Goal: Navigation & Orientation: Find specific page/section

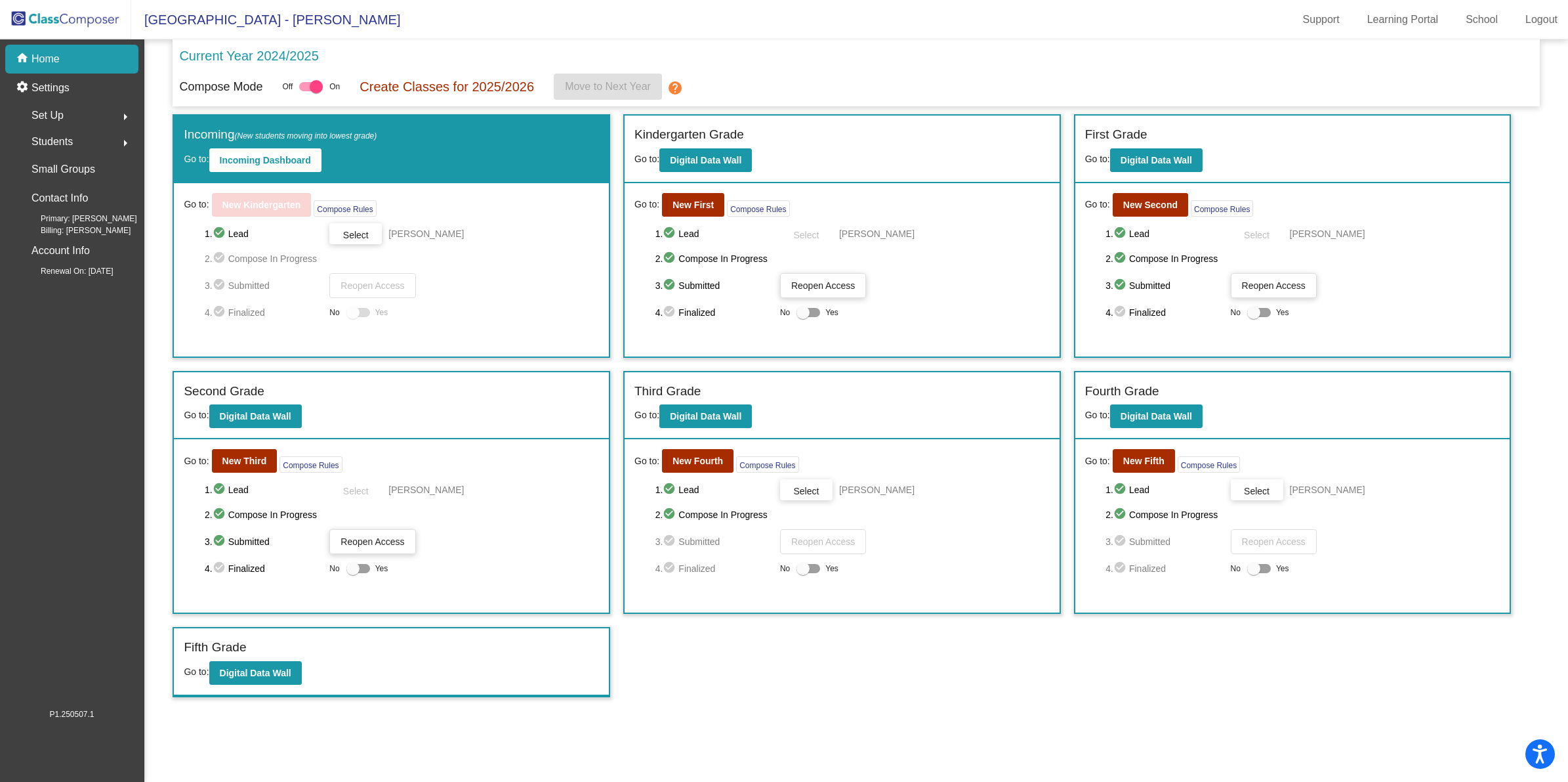
click at [682, 84] on mat-icon "help" at bounding box center [675, 88] width 16 height 16
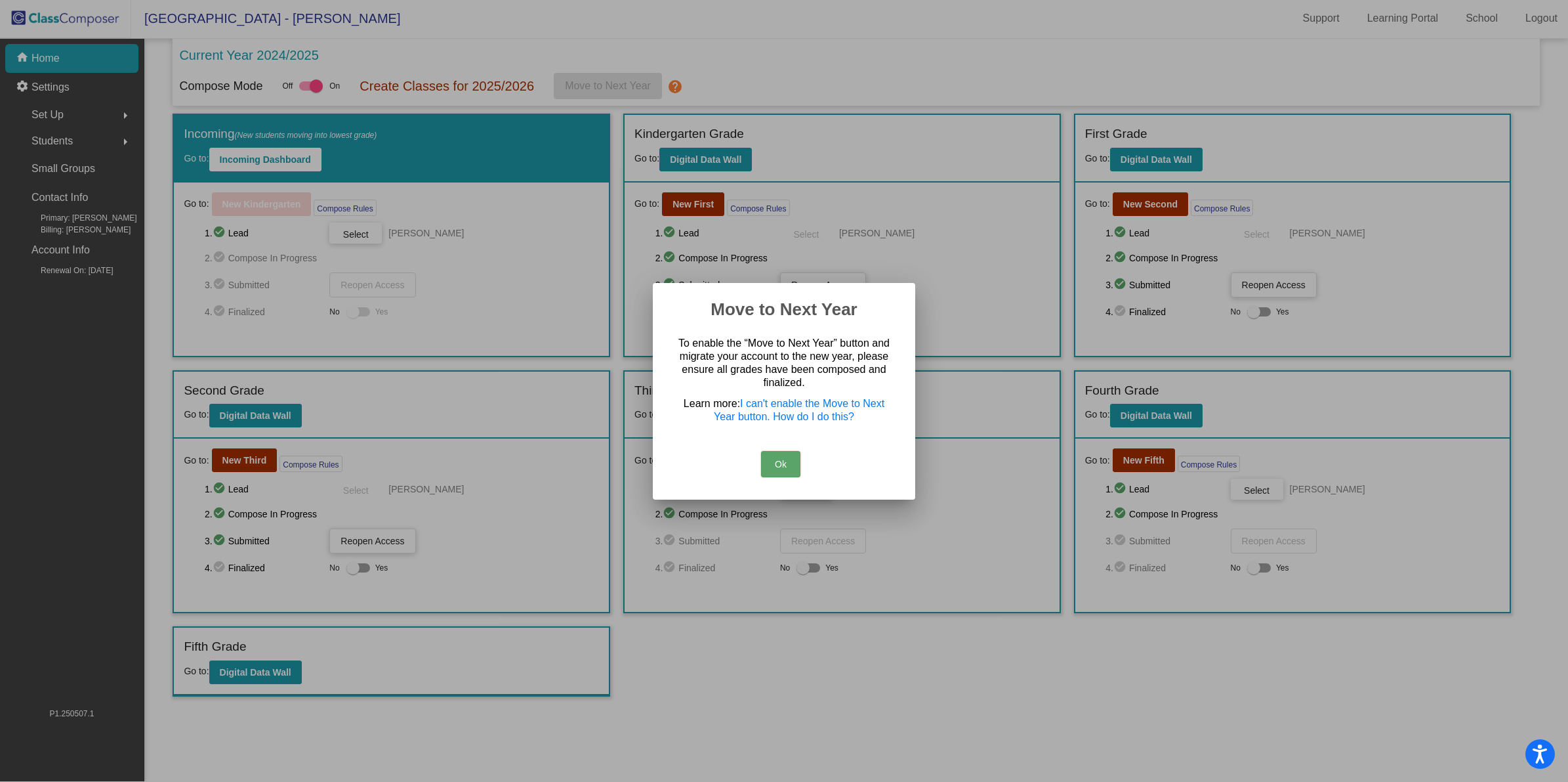
click at [775, 462] on button "Ok" at bounding box center [781, 464] width 39 height 26
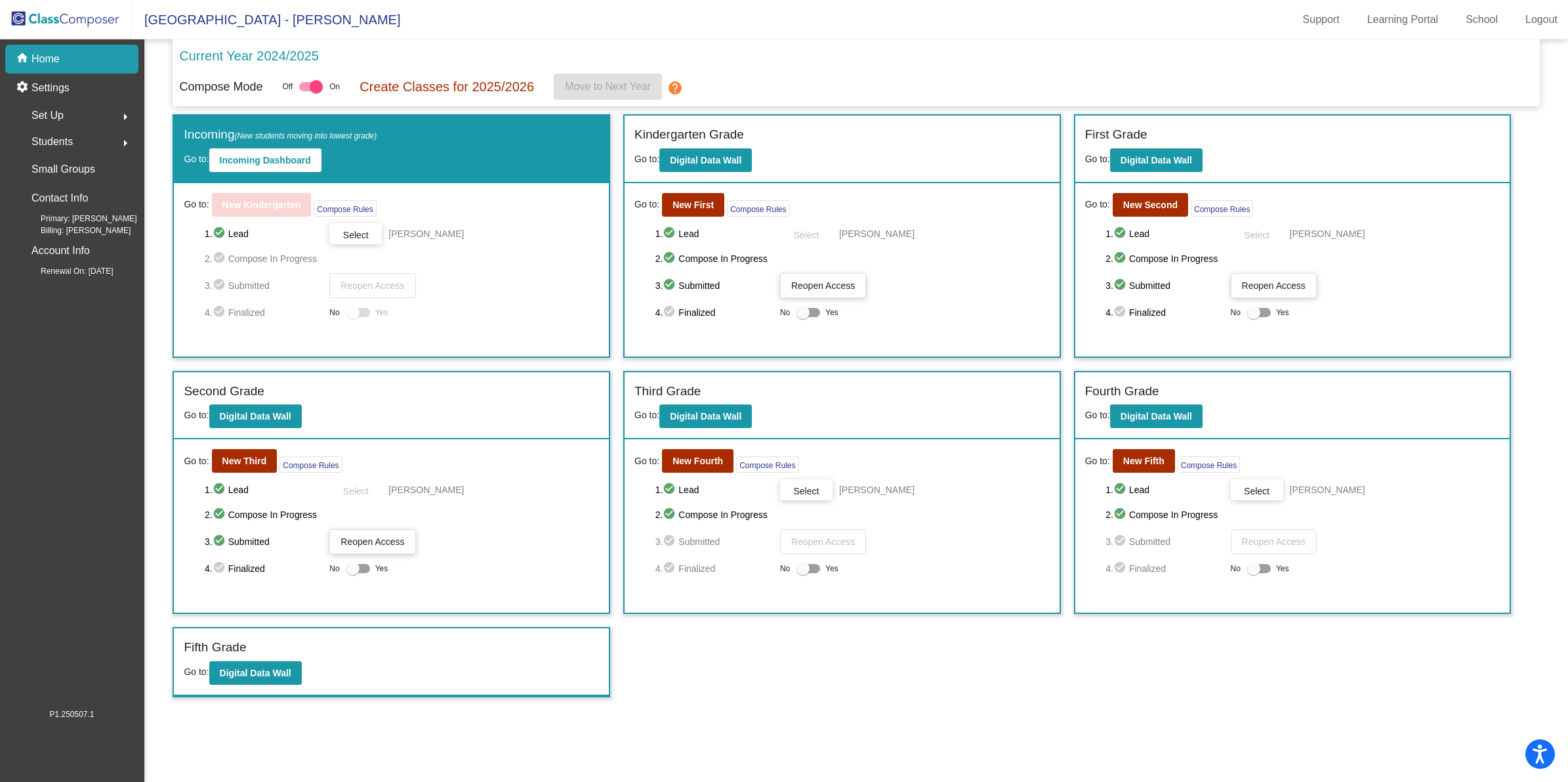
scroll to position [1, 0]
click at [885, 385] on div "Third Grade" at bounding box center [842, 393] width 416 height 23
click at [300, 51] on p "Current Year 2024/2025" at bounding box center [248, 55] width 139 height 20
click at [225, 61] on p "Current Year 2024/2025" at bounding box center [248, 55] width 139 height 20
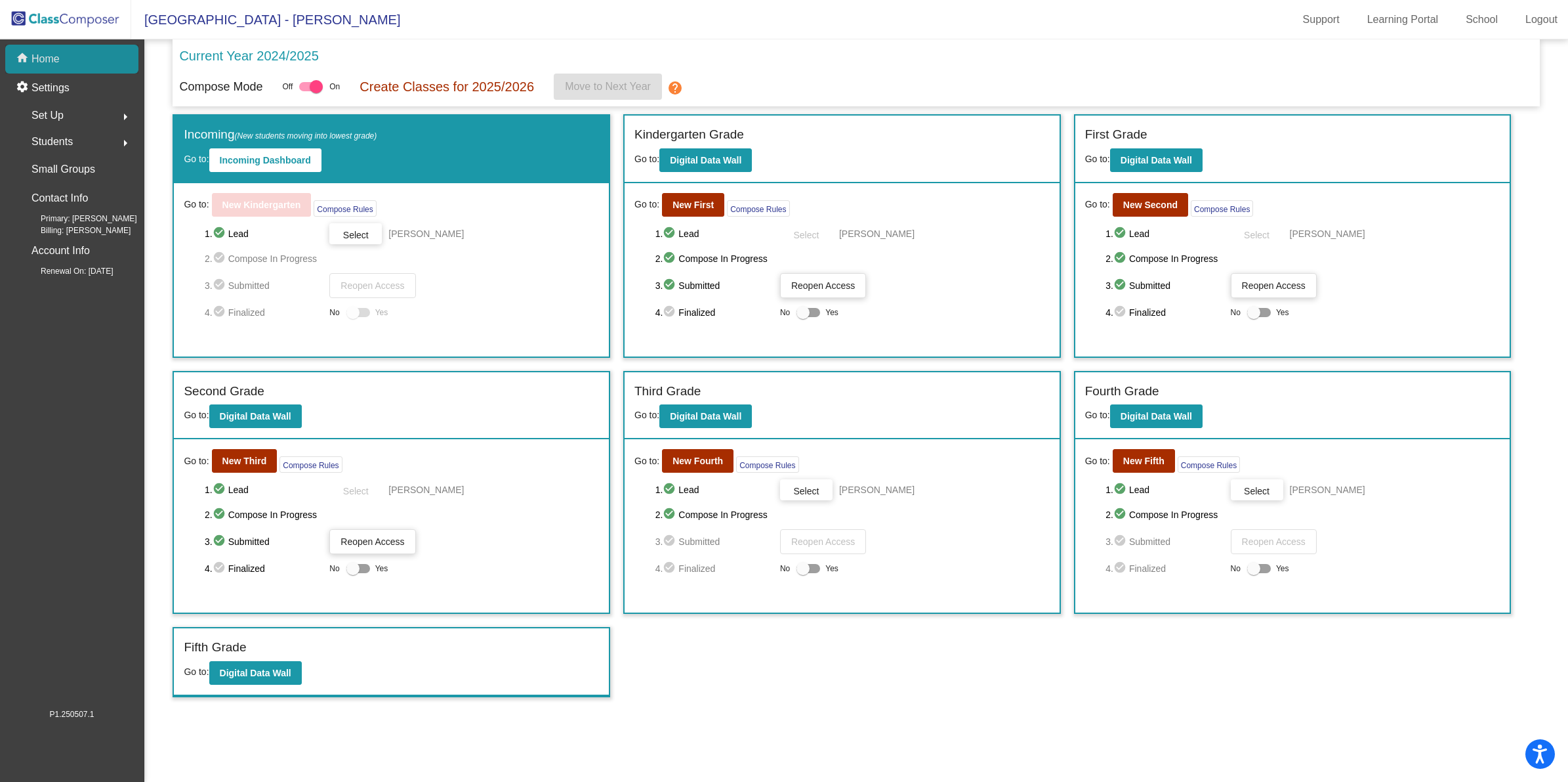
click at [86, 62] on div "home Home" at bounding box center [72, 59] width 133 height 29
click at [89, 145] on div "Students arrow_right" at bounding box center [75, 142] width 125 height 26
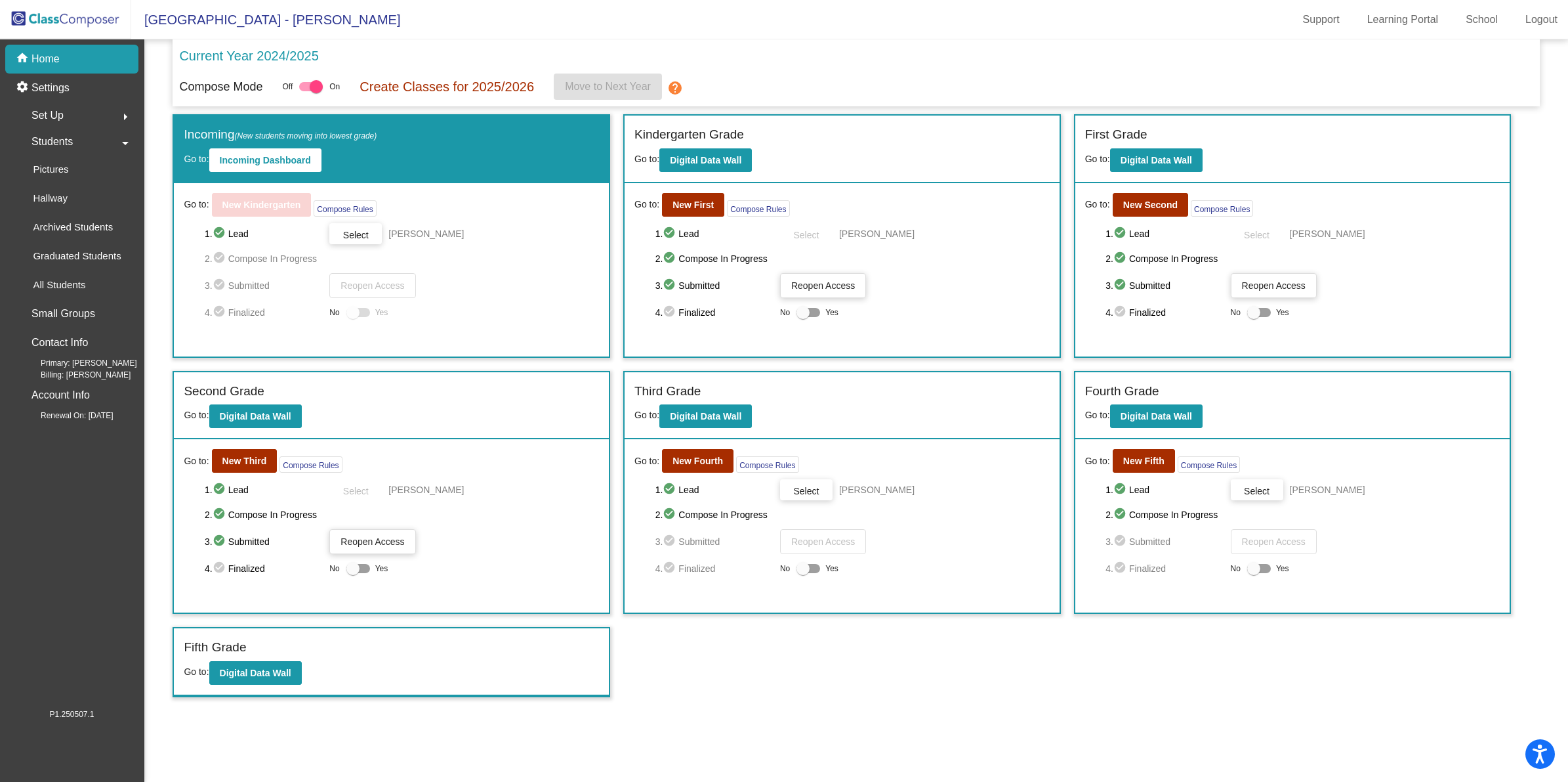
click at [89, 145] on div "Students arrow_drop_down" at bounding box center [75, 142] width 125 height 26
click at [89, 145] on div "Students arrow_right" at bounding box center [75, 142] width 125 height 26
click at [83, 132] on div "Students arrow_drop_down" at bounding box center [75, 142] width 125 height 26
click at [89, 116] on div "Set Up arrow_right" at bounding box center [75, 116] width 125 height 26
click at [89, 116] on div "Set Up arrow_drop_down" at bounding box center [75, 116] width 125 height 26
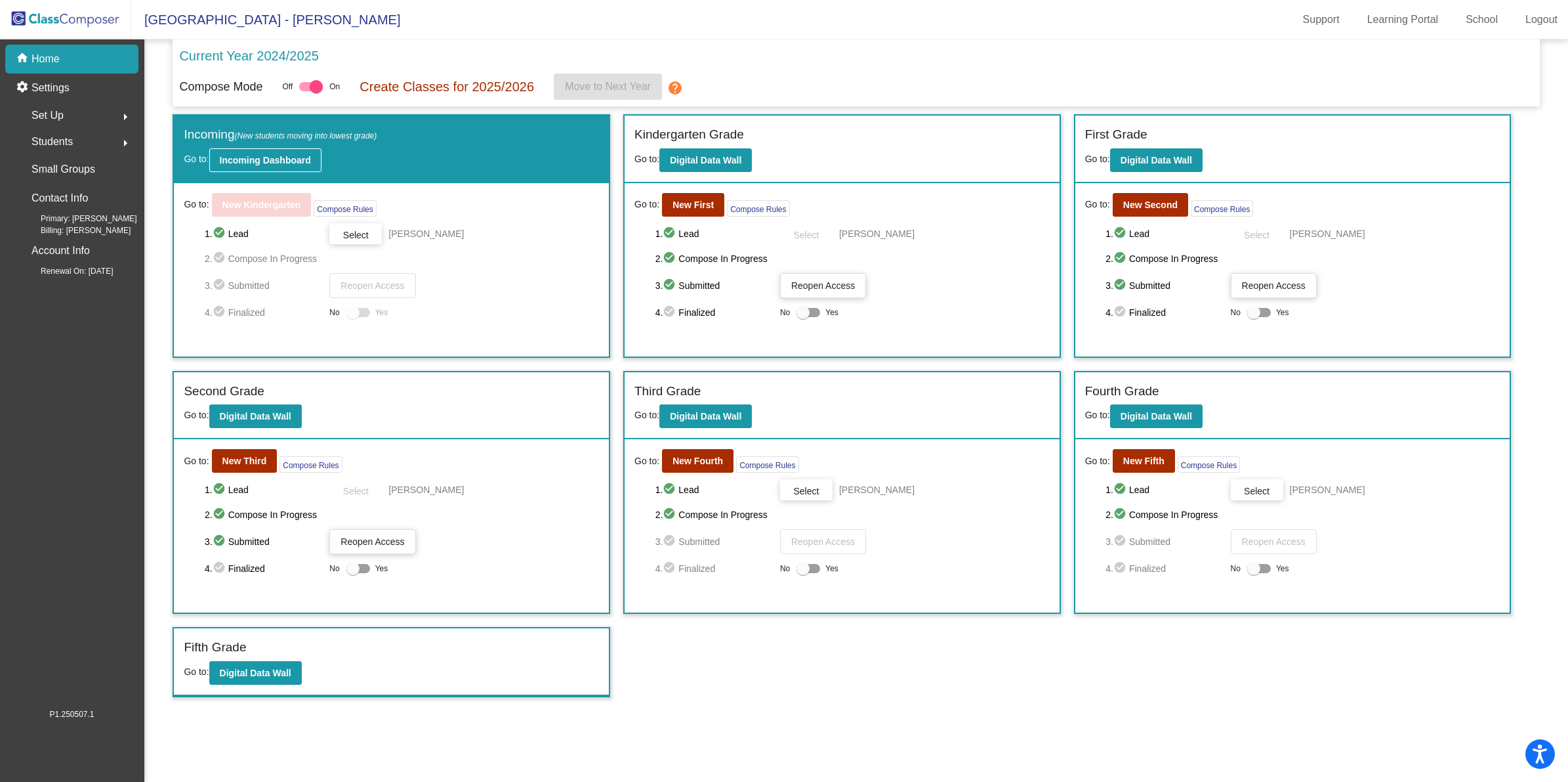
click at [265, 160] on b "Incoming Dashboard" at bounding box center [266, 159] width 91 height 10
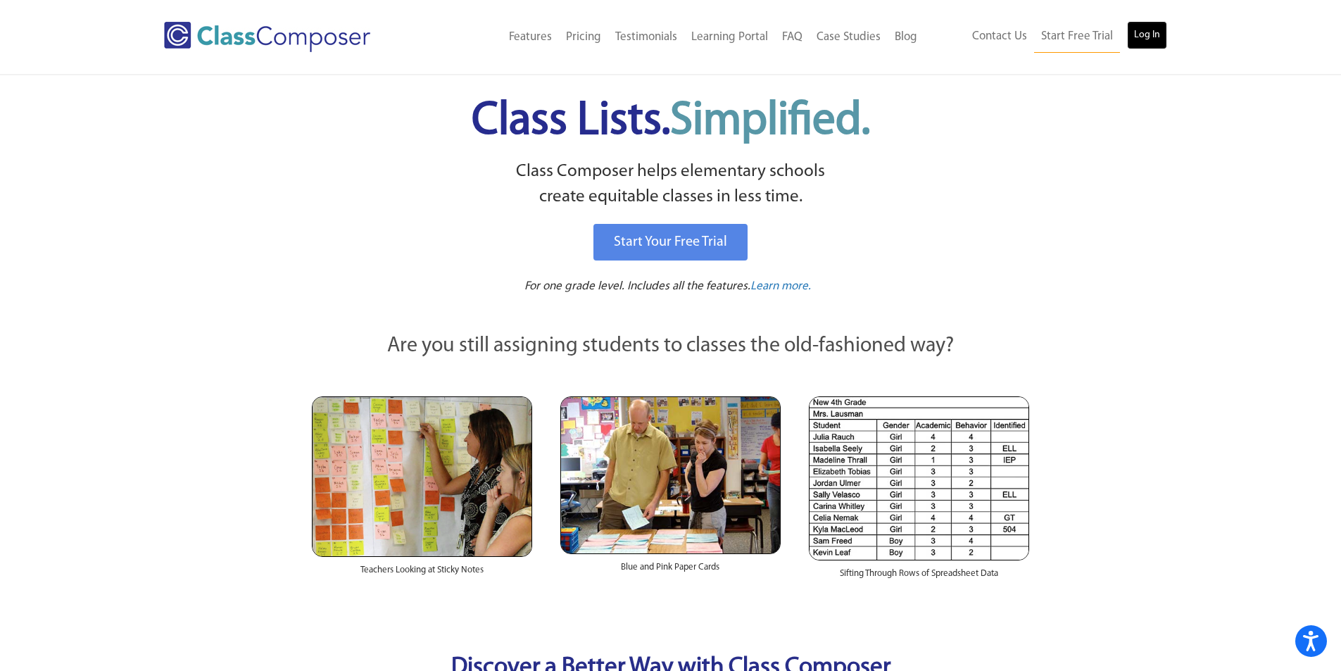
click at [1153, 37] on link "Log In" at bounding box center [1147, 35] width 40 height 28
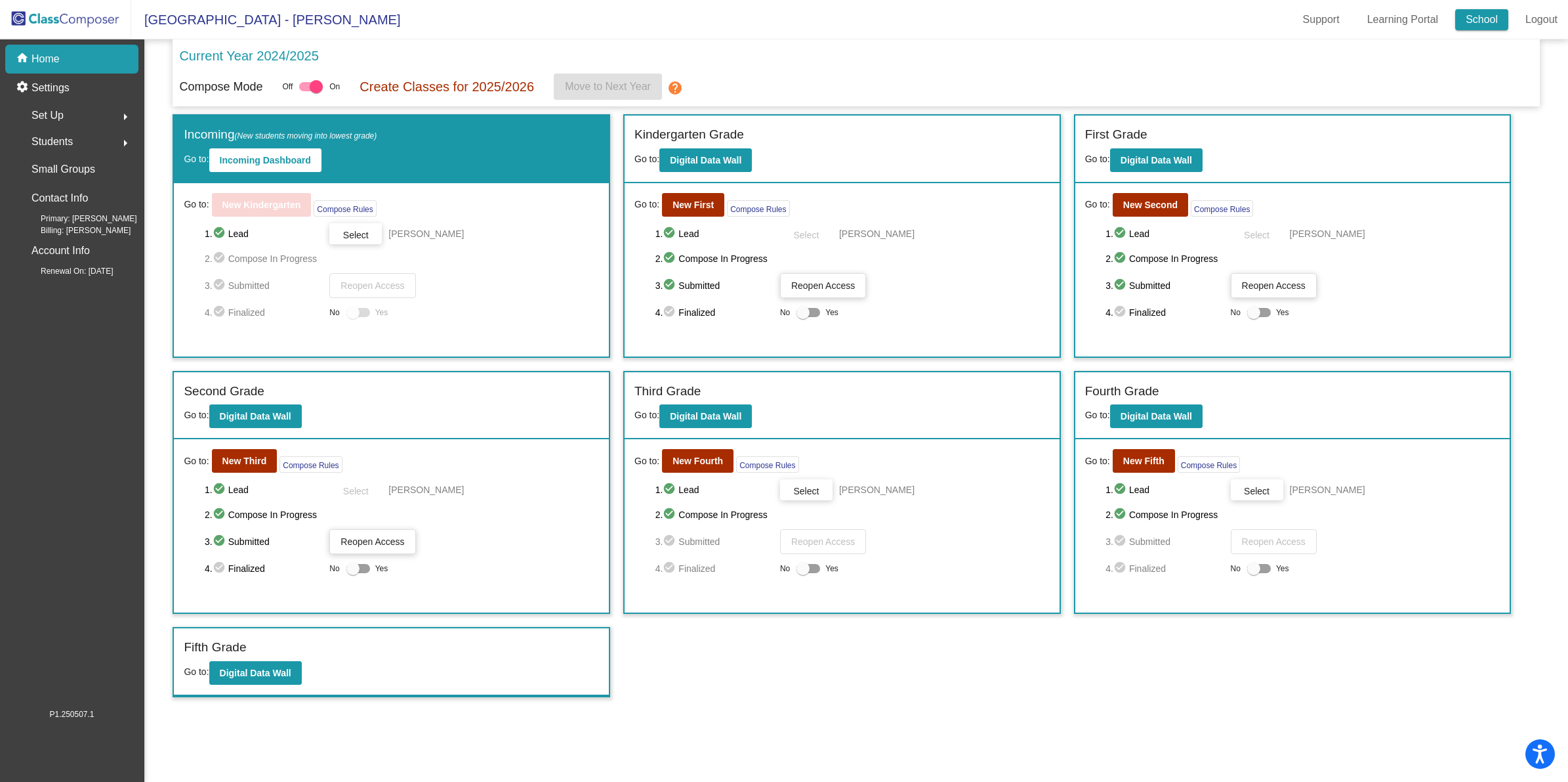
click at [1494, 21] on link "School" at bounding box center [1481, 20] width 53 height 21
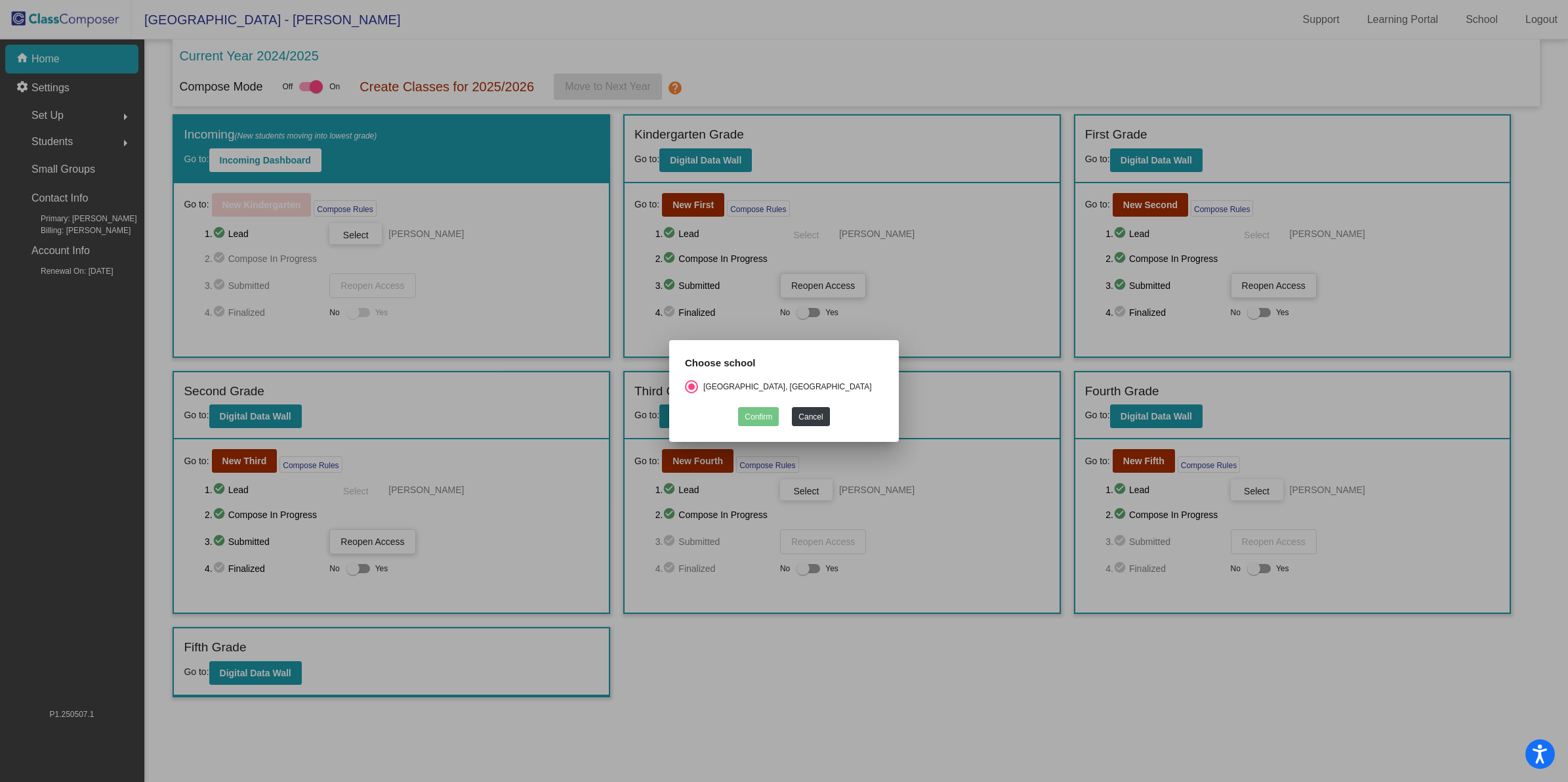
click at [801, 57] on div at bounding box center [784, 391] width 1568 height 782
